Goal: Check status: Check status

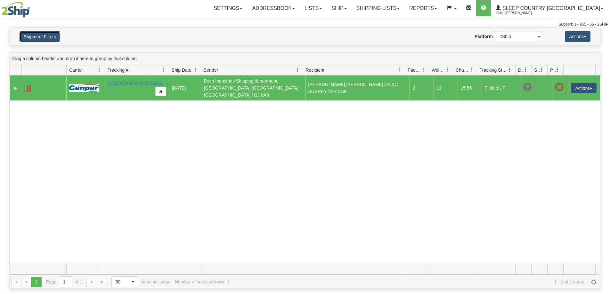
click at [47, 37] on button "Shipment Filters" at bounding box center [40, 36] width 41 height 11
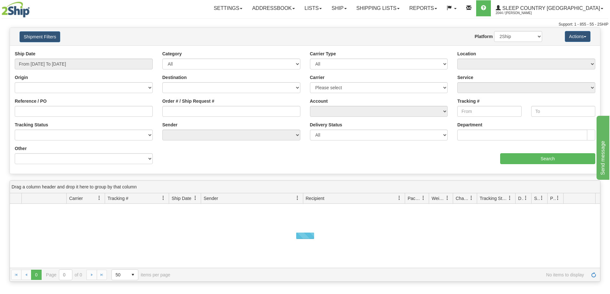
click at [220, 117] on div "Order # / Ship Request #" at bounding box center [232, 110] width 148 height 24
click at [214, 111] on input "Order # / Ship Request #" at bounding box center [231, 111] width 138 height 11
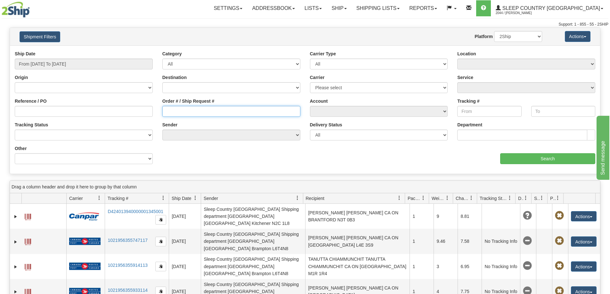
paste input "9000I048389"
type input "9000I048389"
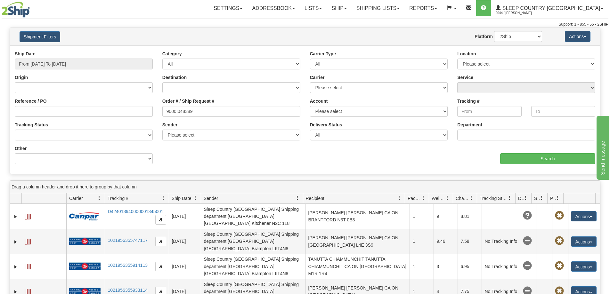
click at [132, 75] on div "Origin [GEOGRAPHIC_DATA] [GEOGRAPHIC_DATA] [GEOGRAPHIC_DATA] [US_STATE] [GEOGRA…" at bounding box center [84, 83] width 138 height 19
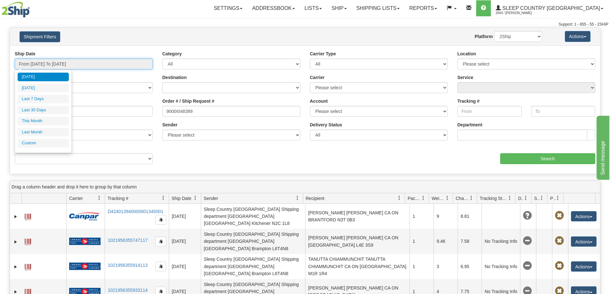
click at [128, 64] on input "From [DATE] To [DATE]" at bounding box center [84, 64] width 138 height 11
click at [54, 109] on li "Last 30 Days" at bounding box center [43, 110] width 51 height 9
type input "From [DATE] To [DATE]"
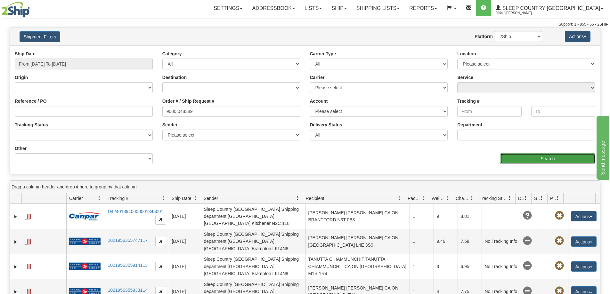
click at [531, 157] on input "Search" at bounding box center [547, 158] width 95 height 11
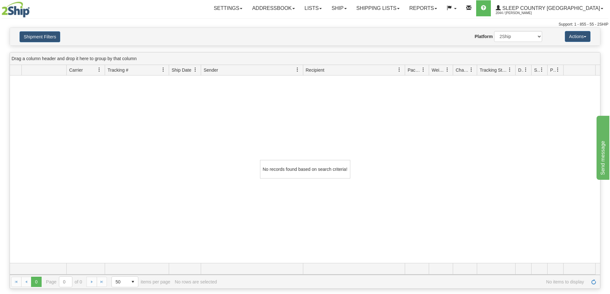
click at [36, 28] on div "Shipment Filters Website Agent Nothing selected Client User Platform 2Ship Impo…" at bounding box center [305, 37] width 590 height 18
click at [36, 37] on button "Shipment Filters" at bounding box center [40, 36] width 41 height 11
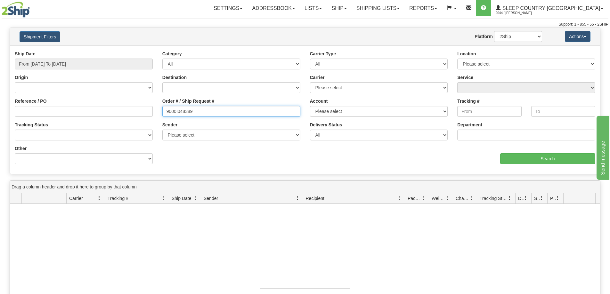
click at [215, 114] on input "9000I048389" at bounding box center [231, 111] width 138 height 11
paste input "82I052362"
type input "82I052362"
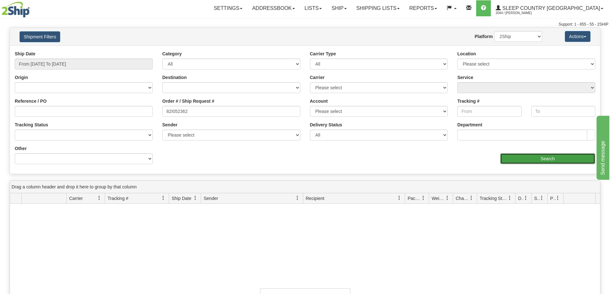
click at [538, 162] on input "Search" at bounding box center [547, 158] width 95 height 11
